Goal: Download file/media

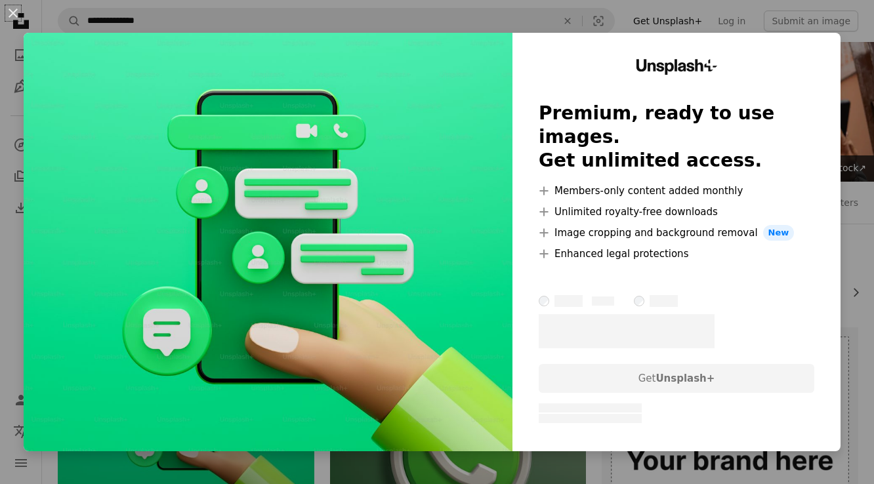
scroll to position [221, 0]
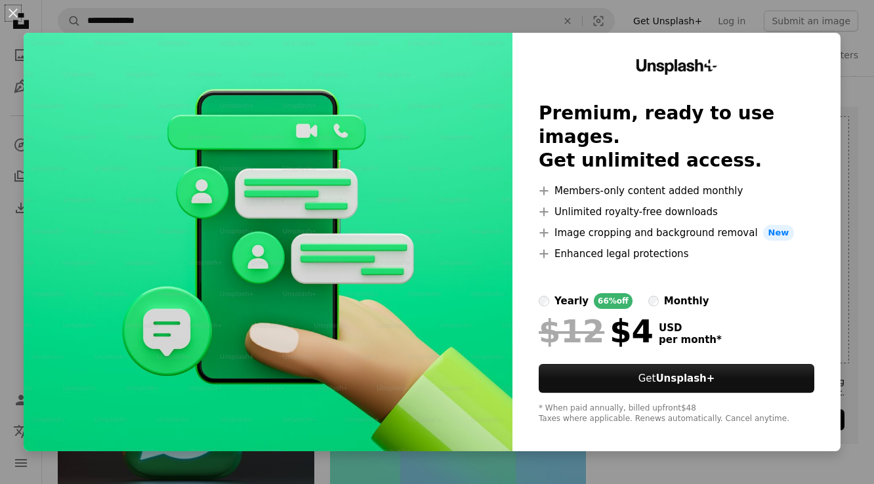
click at [8, 12] on button "An X shape" at bounding box center [13, 13] width 16 height 16
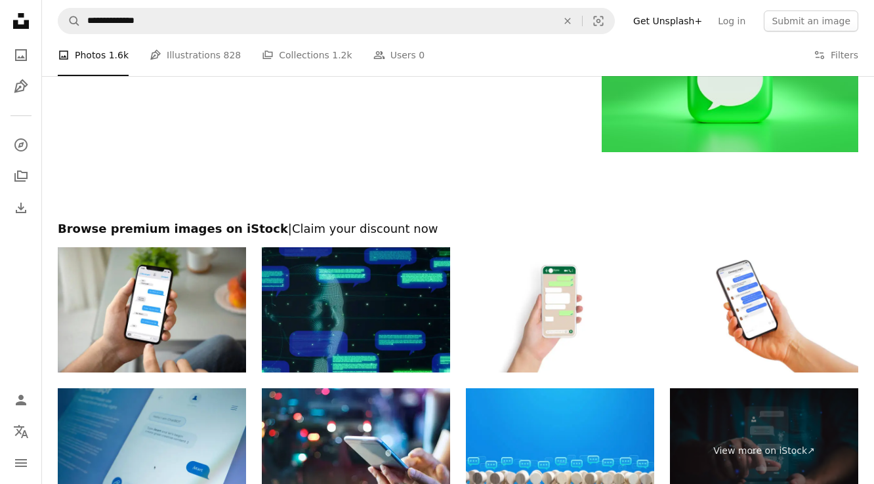
scroll to position [2057, 0]
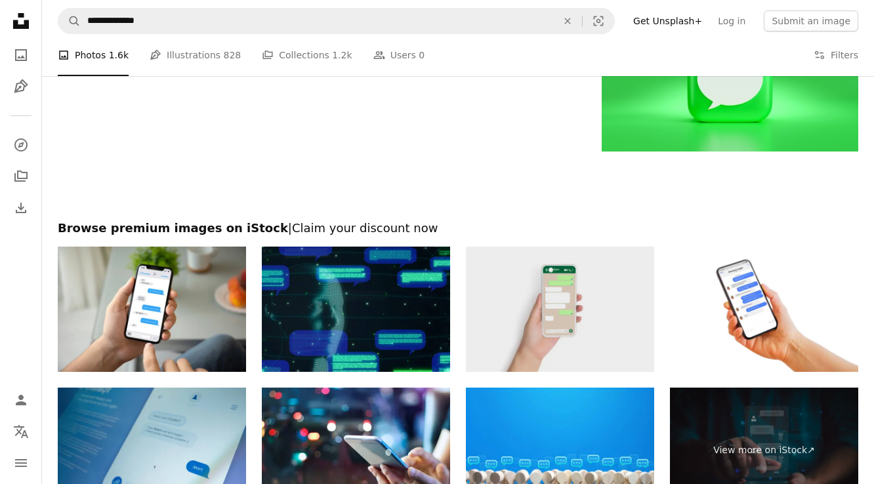
click at [538, 318] on img at bounding box center [560, 309] width 188 height 125
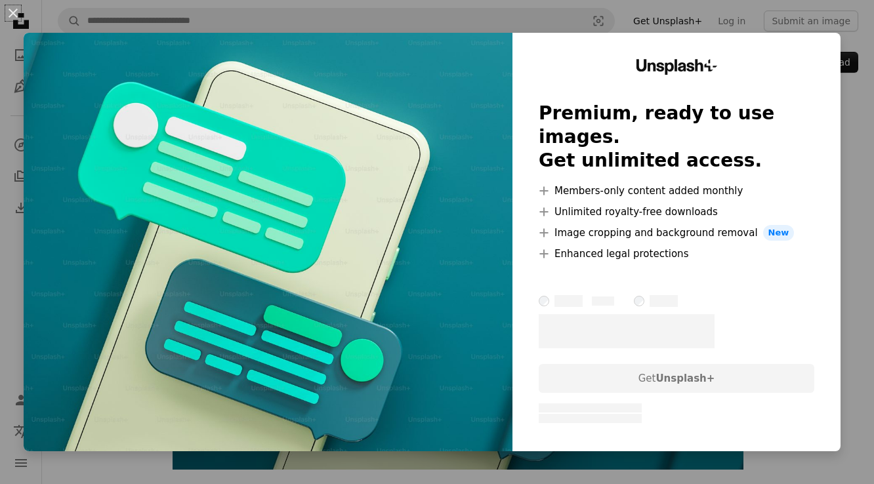
scroll to position [26, 0]
